Goal: Task Accomplishment & Management: Complete application form

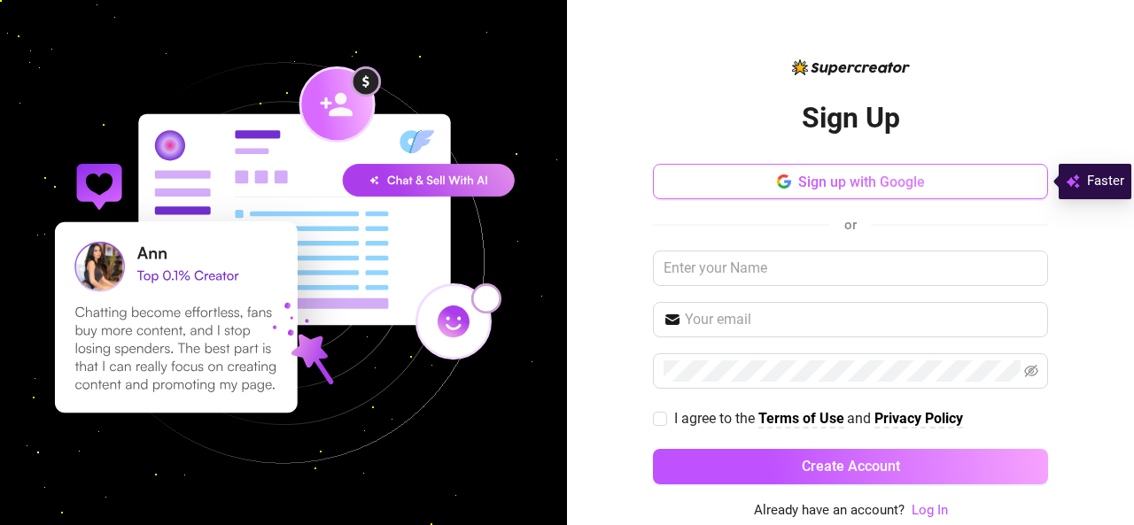
click at [737, 176] on button "Sign up with Google" at bounding box center [850, 181] width 395 height 35
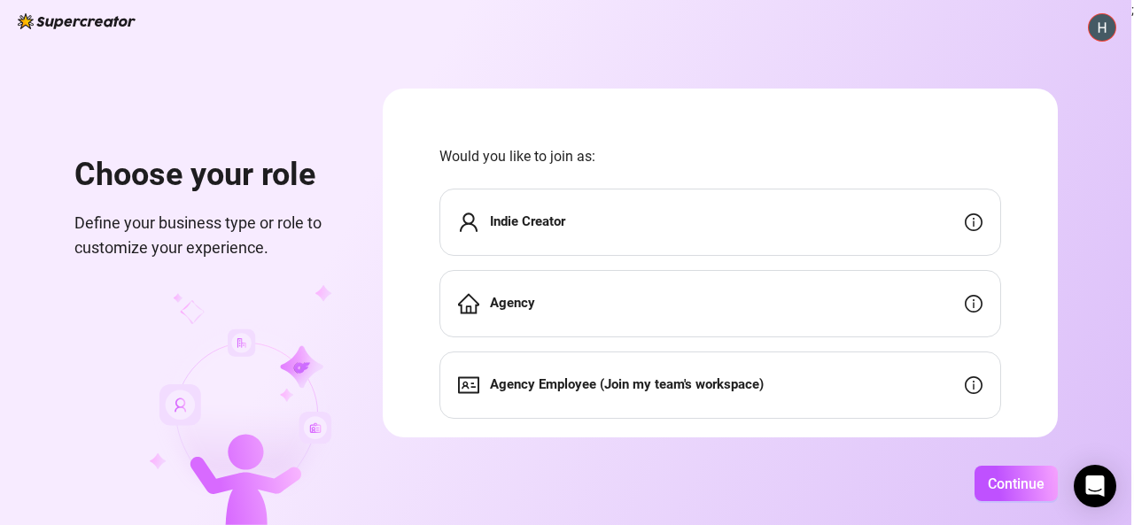
click at [676, 224] on div "Indie Creator" at bounding box center [720, 222] width 562 height 67
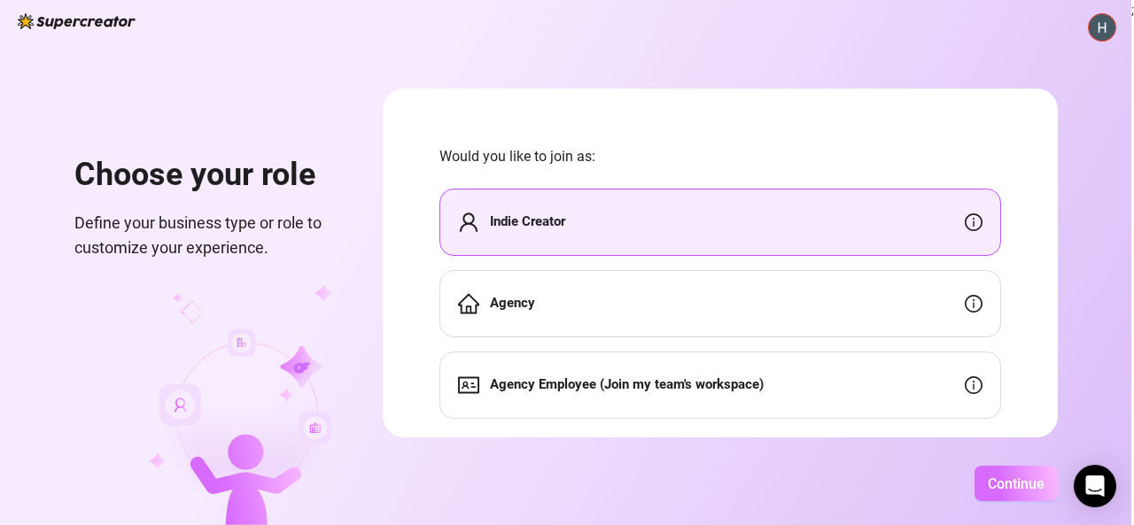
click at [997, 479] on span "Continue" at bounding box center [1016, 484] width 57 height 17
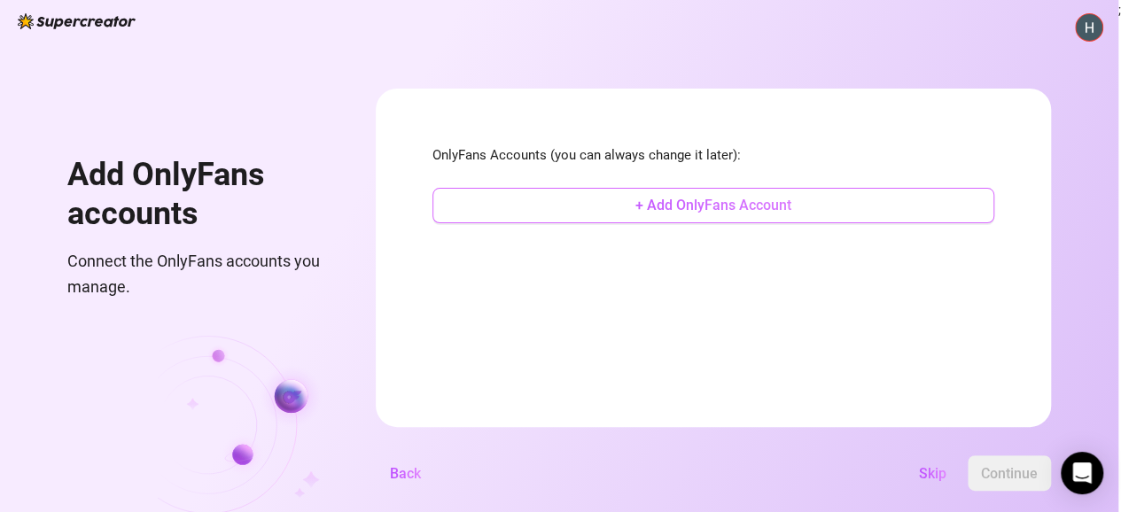
click at [849, 221] on button "+ Add OnlyFans Account" at bounding box center [713, 205] width 562 height 35
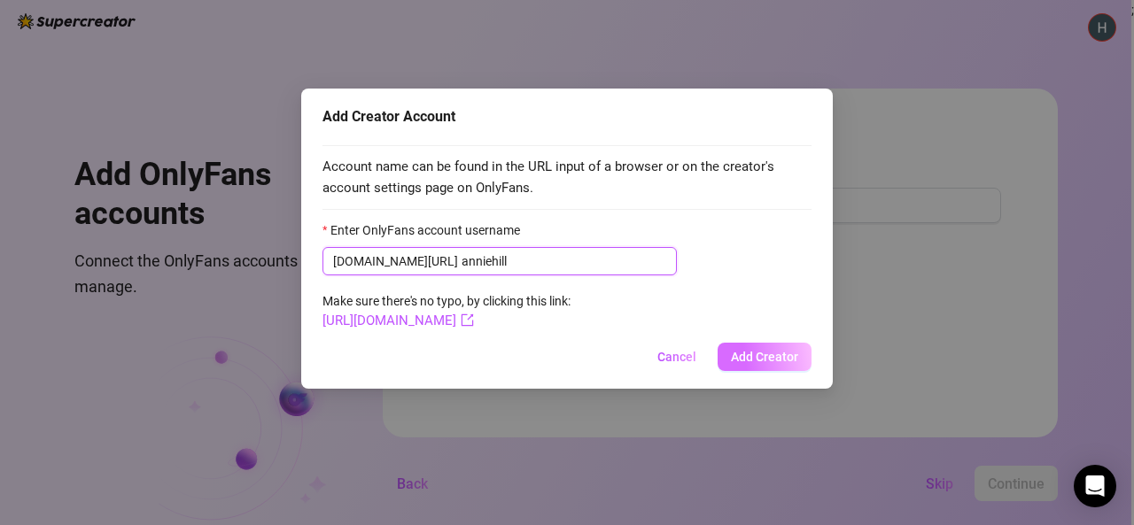
type input "anniehill"
click at [769, 354] on span "Add Creator" at bounding box center [764, 357] width 67 height 14
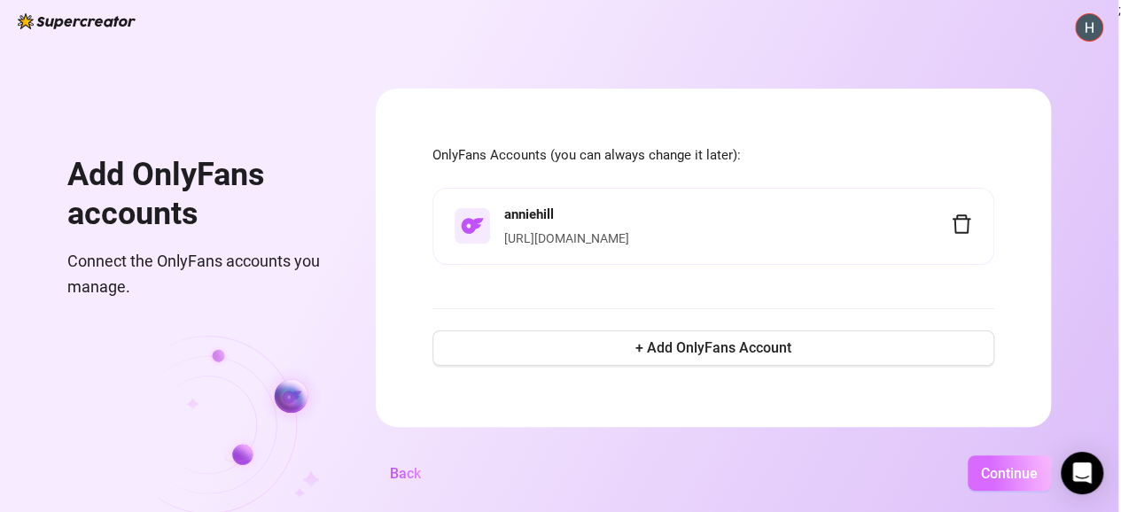
click at [997, 482] on span "Continue" at bounding box center [1009, 473] width 57 height 17
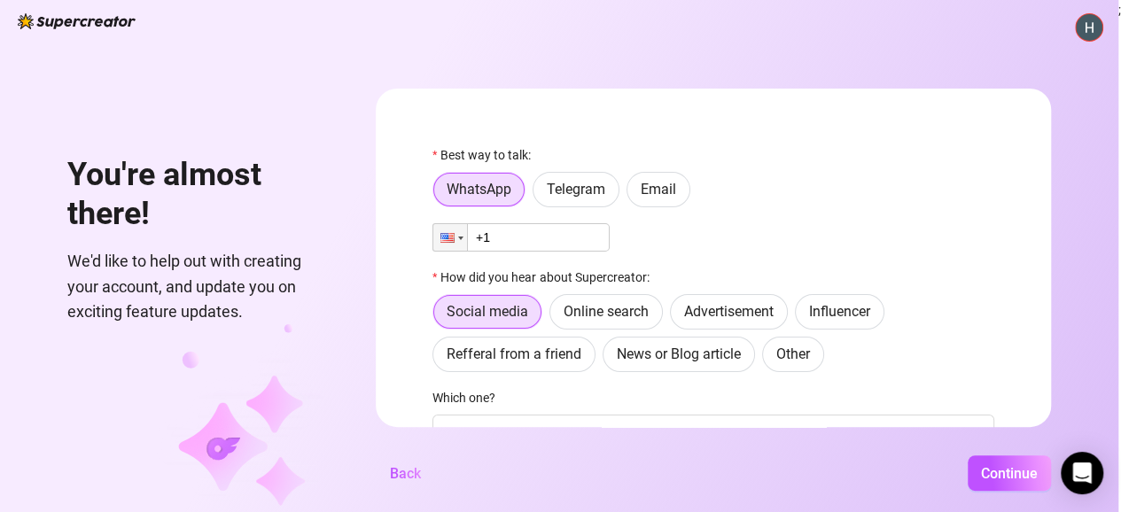
click at [583, 225] on input "+1" at bounding box center [520, 237] width 177 height 28
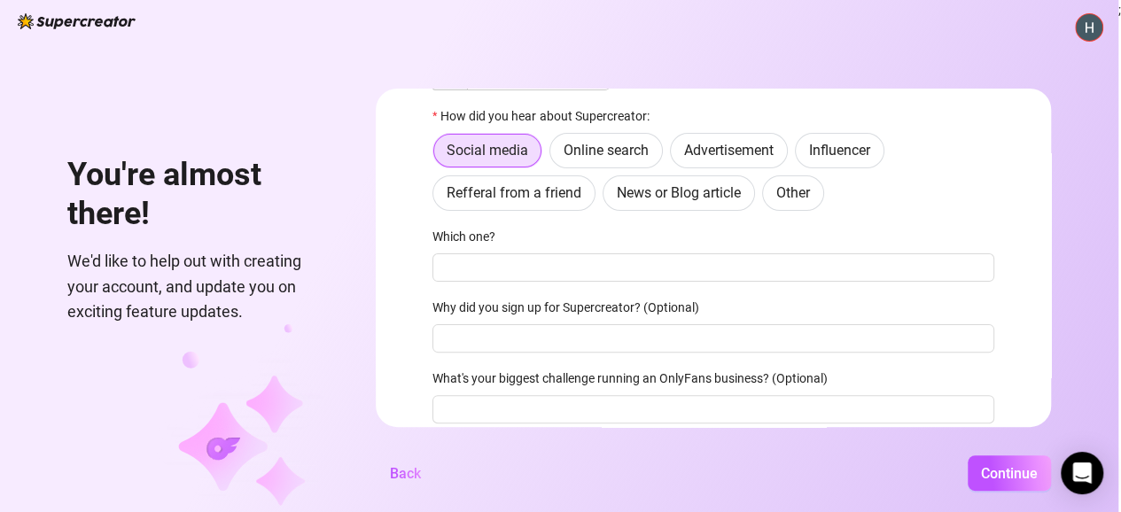
scroll to position [162, 0]
type input "[PHONE_NUMBER]"
click at [519, 195] on span "Refferal from a friend" at bounding box center [513, 191] width 135 height 17
click at [438, 197] on input "Refferal from a friend" at bounding box center [438, 197] width 0 height 0
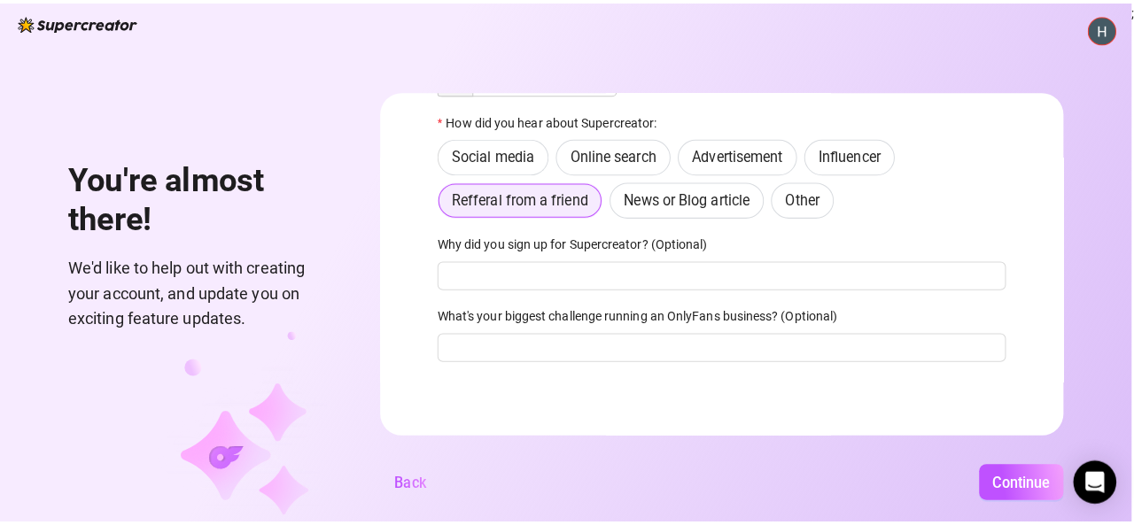
scroll to position [148, 0]
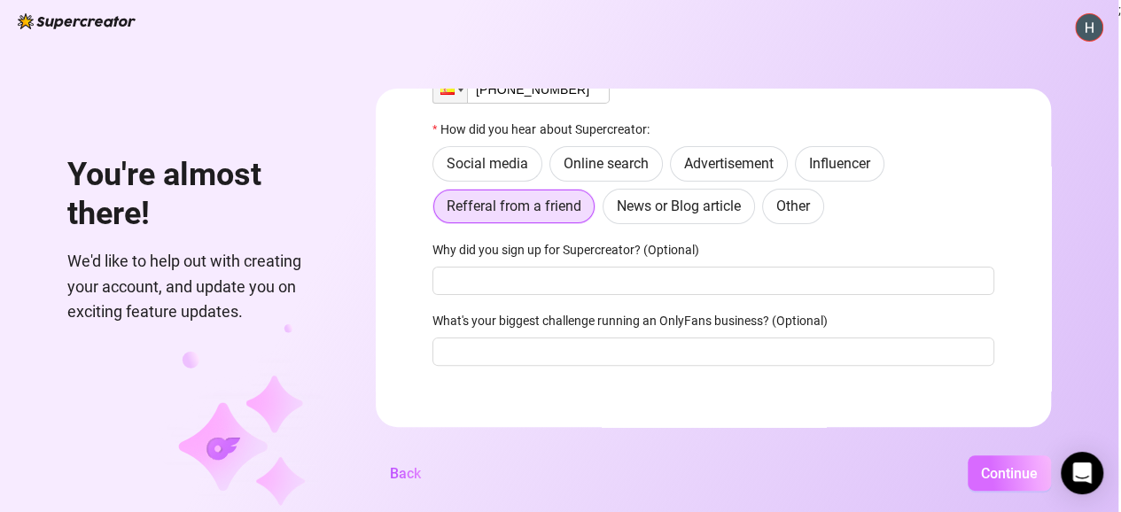
click at [996, 477] on span "Continue" at bounding box center [1009, 473] width 57 height 17
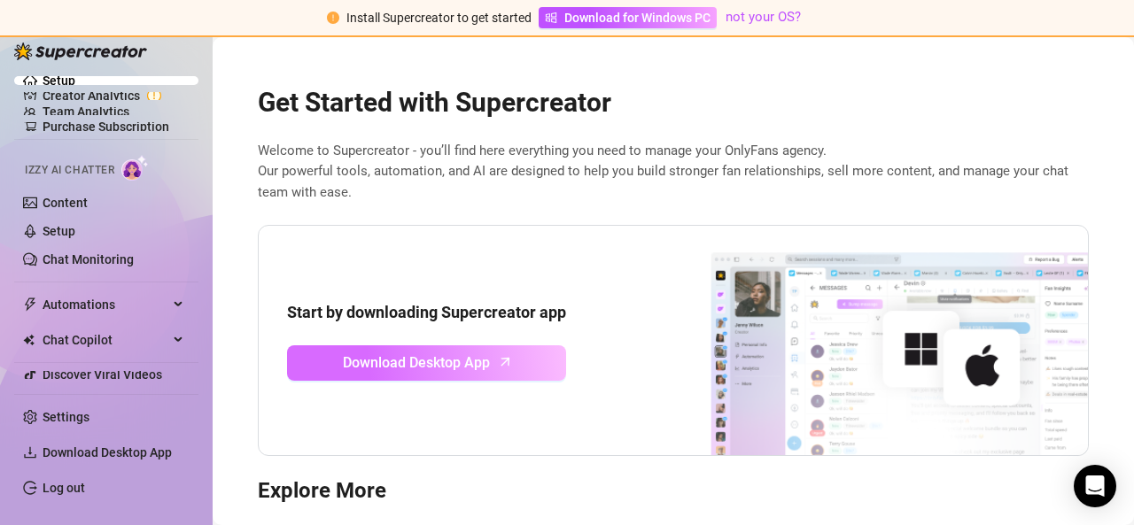
click at [480, 369] on span "Download Desktop App" at bounding box center [416, 363] width 147 height 22
